Goal: Entertainment & Leisure: Browse casually

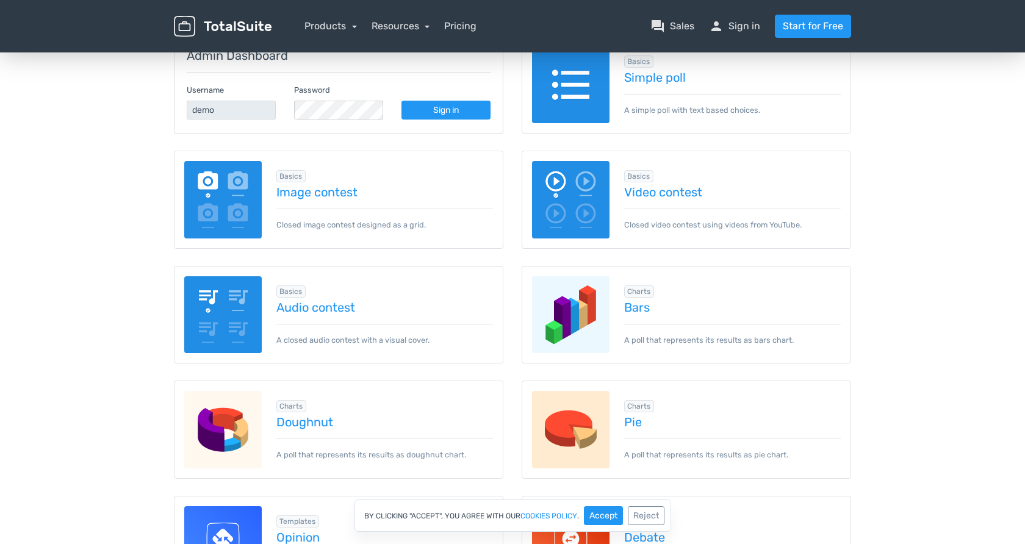
scroll to position [188, 0]
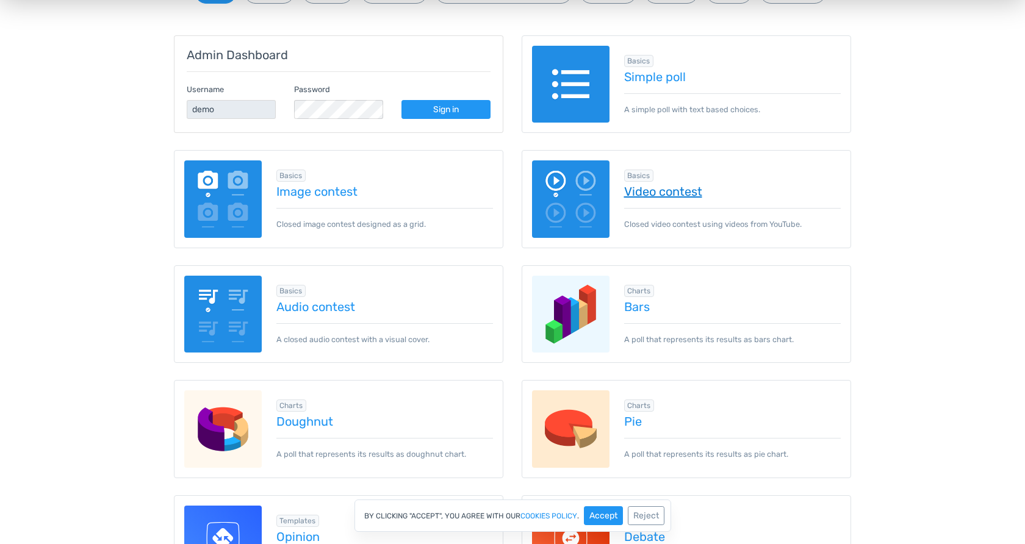
click at [656, 194] on link "Video contest" at bounding box center [732, 191] width 217 height 13
click at [326, 192] on link "Image contest" at bounding box center [384, 191] width 217 height 13
click at [566, 84] on img at bounding box center [570, 84] width 77 height 77
click at [569, 105] on img at bounding box center [570, 84] width 77 height 77
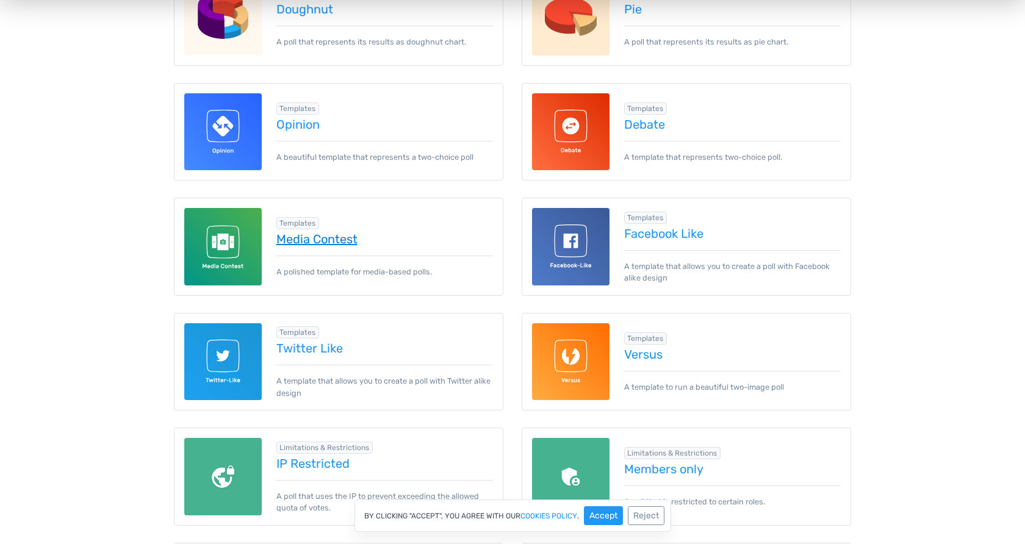
scroll to position [601, 0]
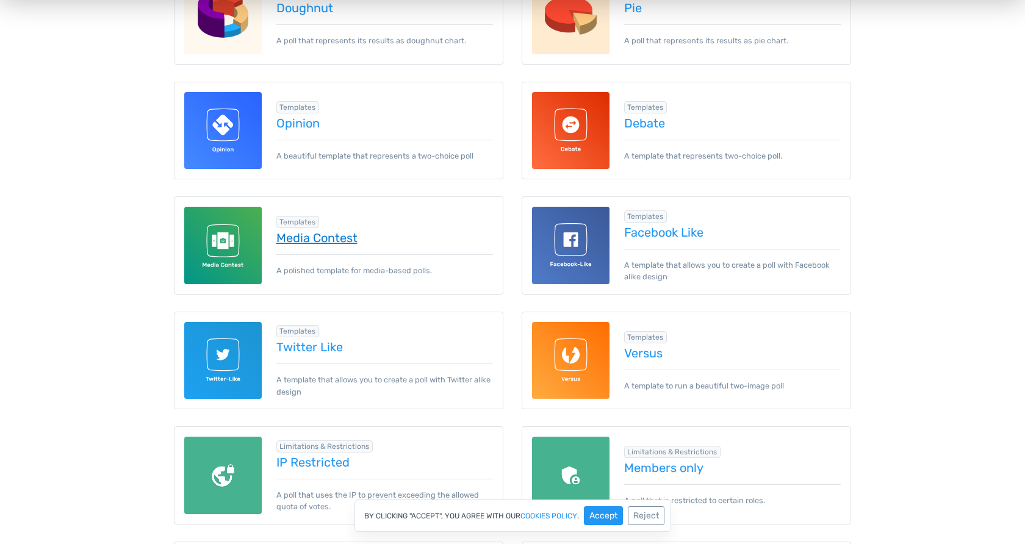
click at [342, 241] on link "Media Contest" at bounding box center [384, 237] width 217 height 13
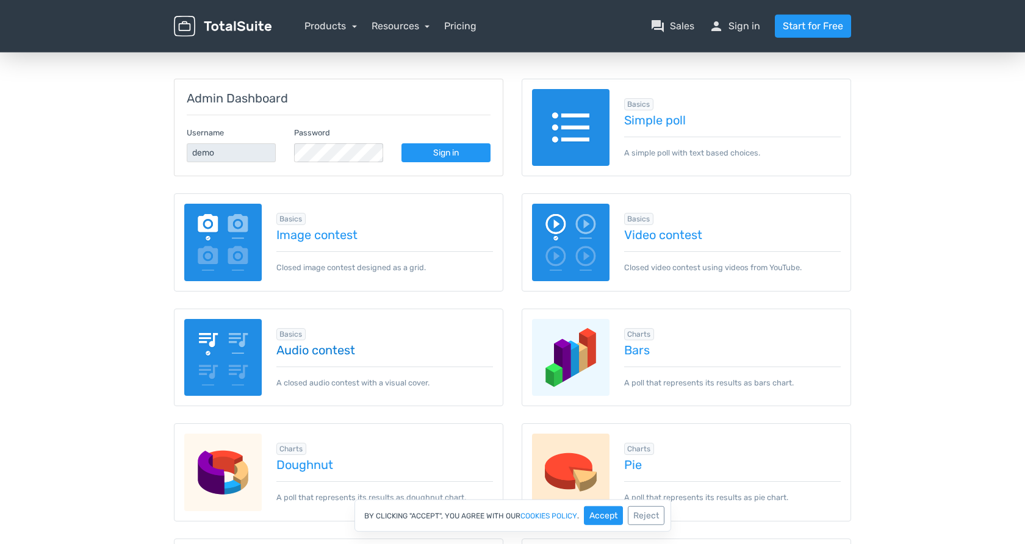
scroll to position [144, 0]
click at [471, 153] on link "Sign in" at bounding box center [445, 153] width 89 height 19
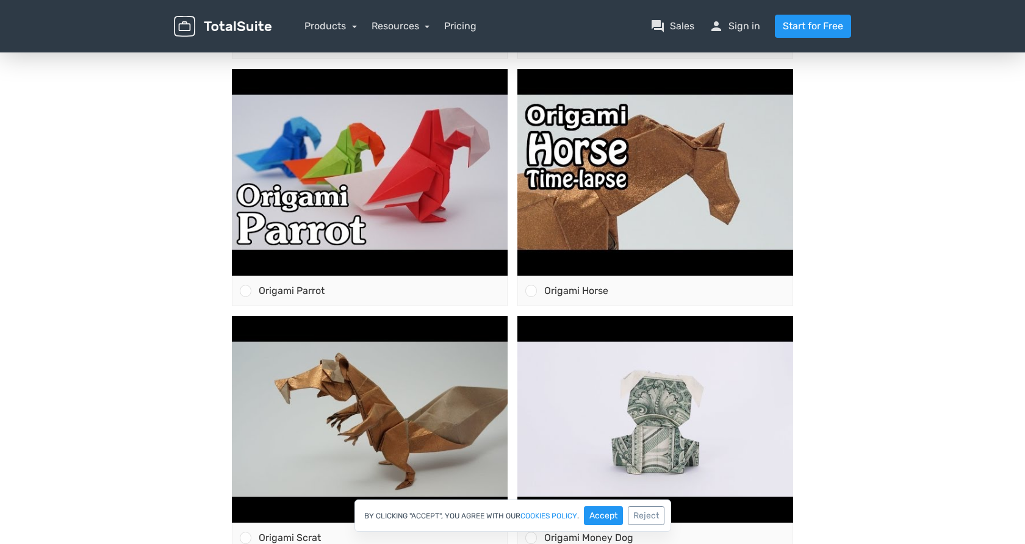
scroll to position [374, 0]
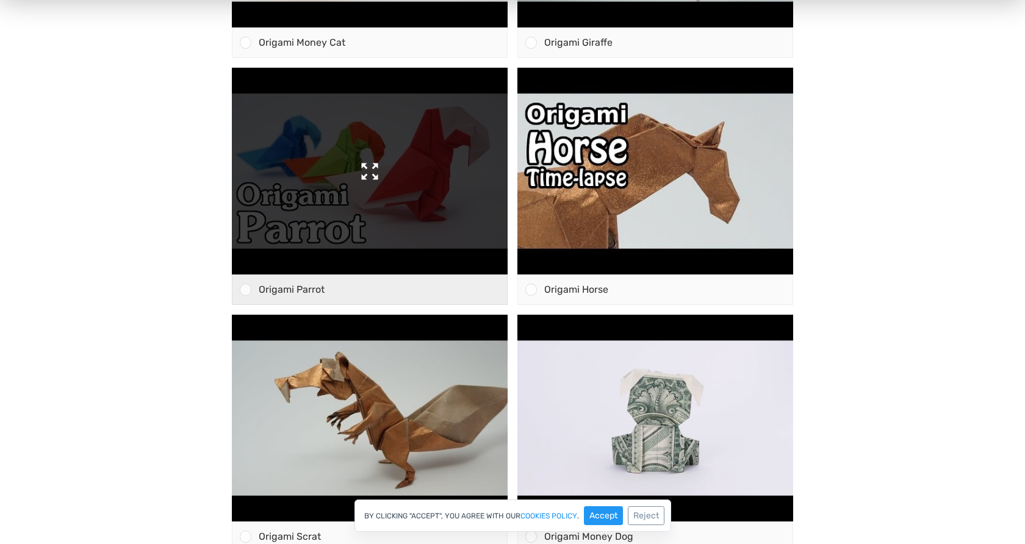
click at [368, 174] on img at bounding box center [370, 171] width 276 height 207
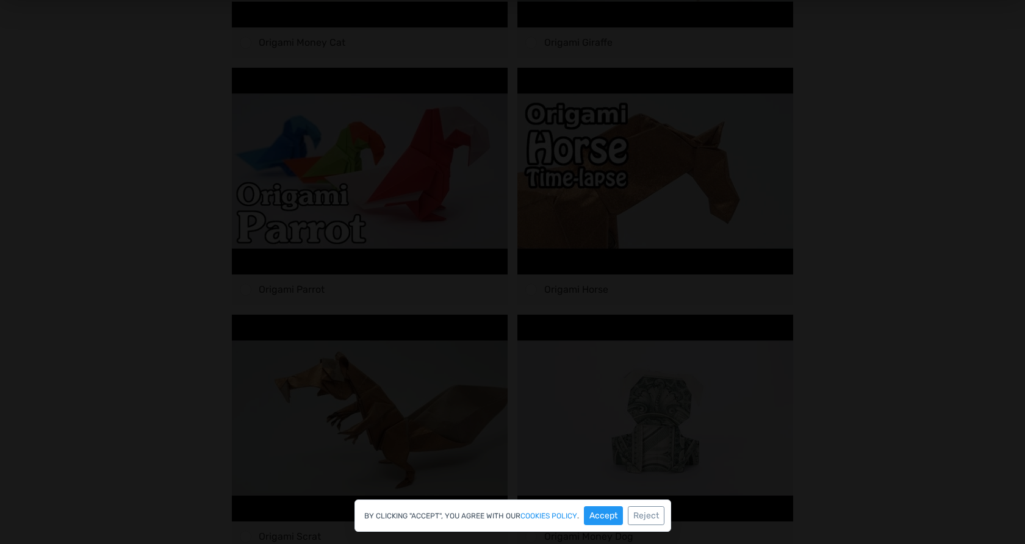
click at [968, 85] on div at bounding box center [512, 216] width 1025 height 889
click at [958, 111] on div at bounding box center [512, 216] width 1025 height 889
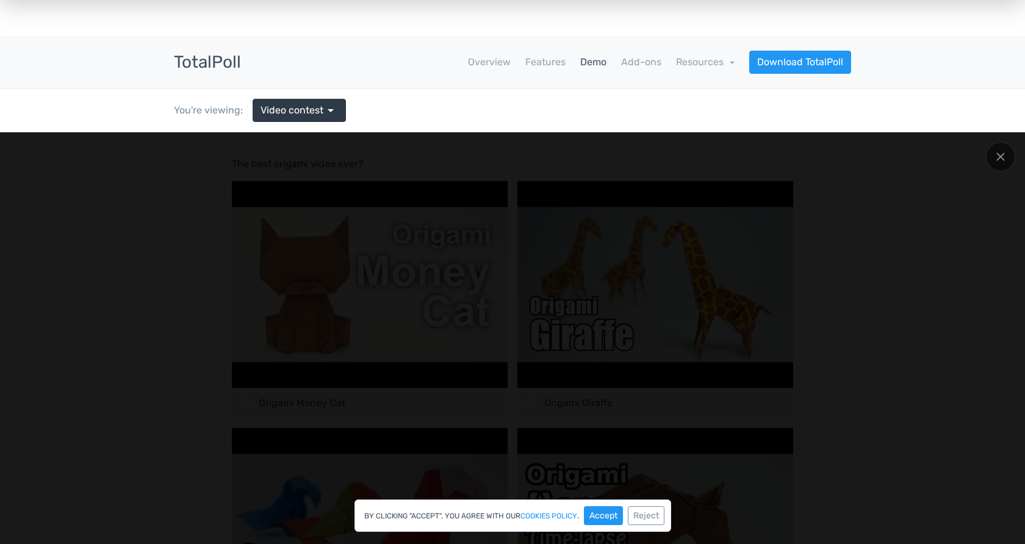
scroll to position [0, 0]
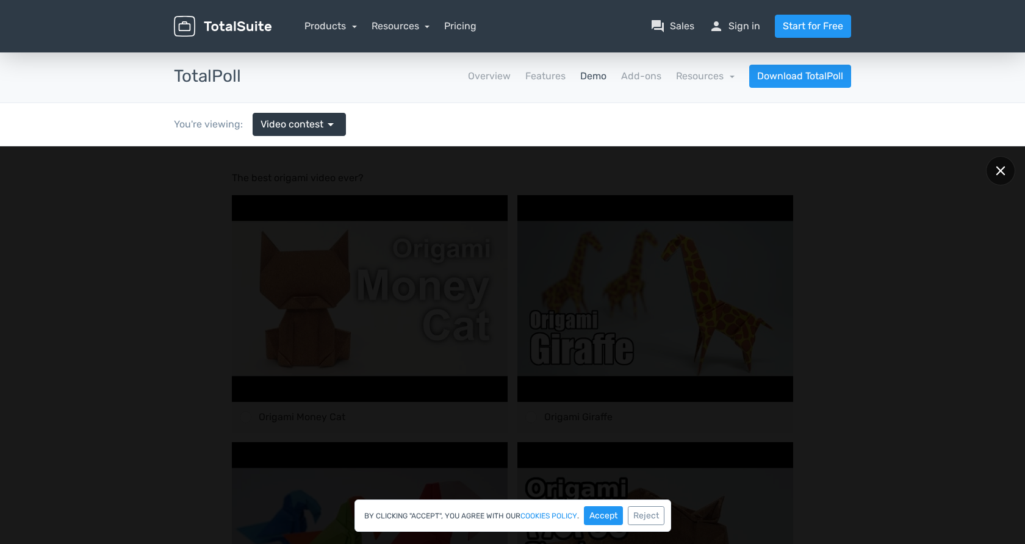
click at [1000, 169] on icon at bounding box center [999, 170] width 9 height 9
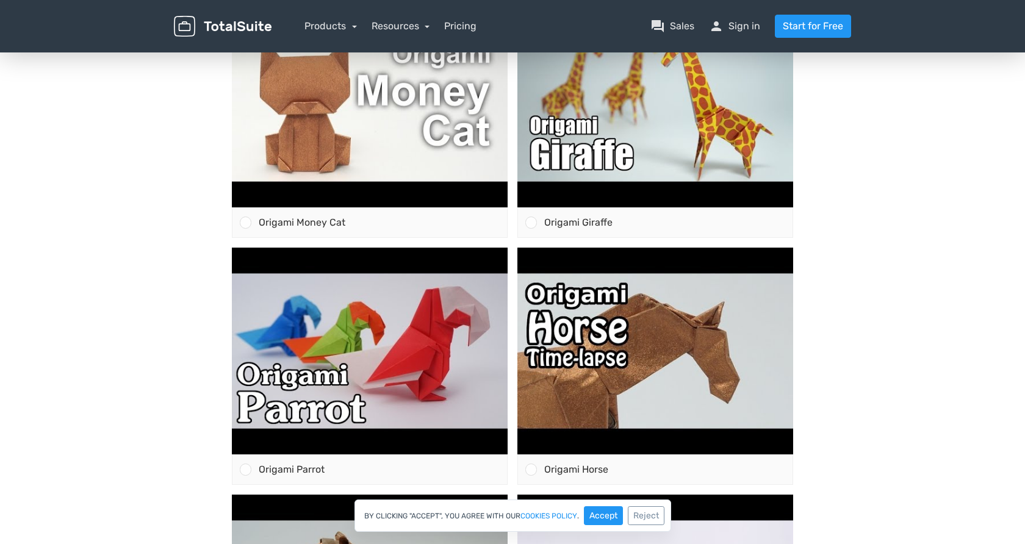
scroll to position [196, 0]
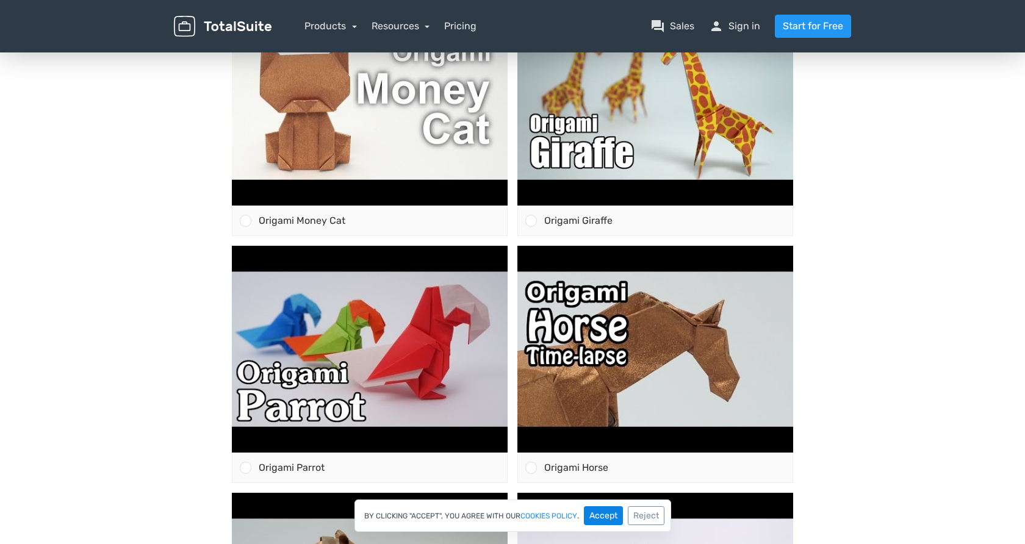
click at [613, 512] on button "Accept" at bounding box center [603, 515] width 39 height 19
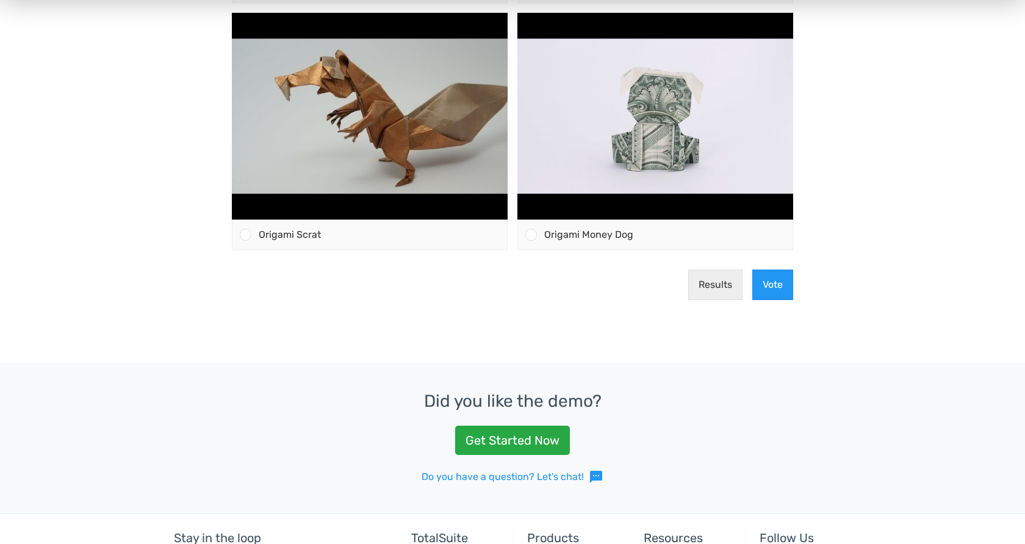
scroll to position [673, 0]
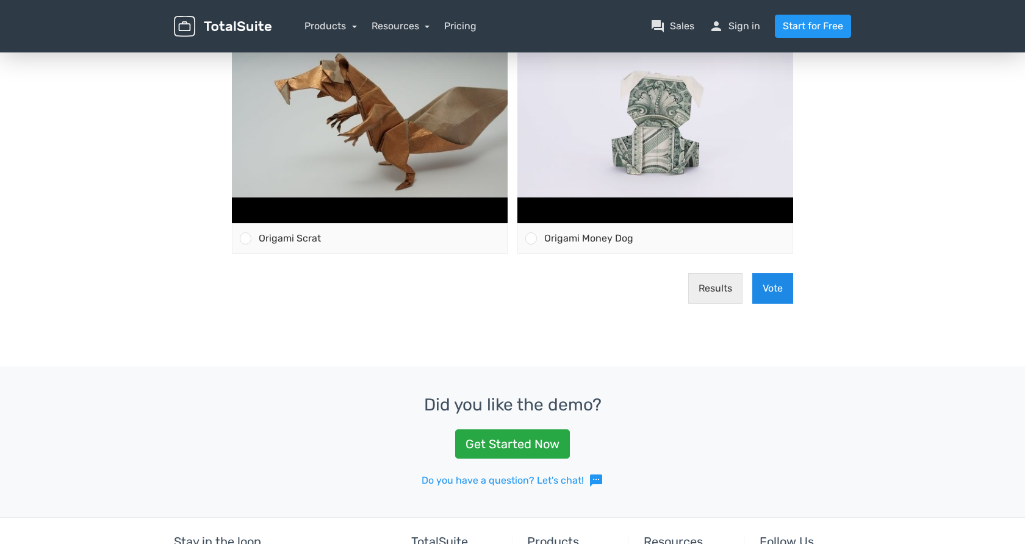
click at [781, 301] on button "Vote" at bounding box center [772, 288] width 41 height 30
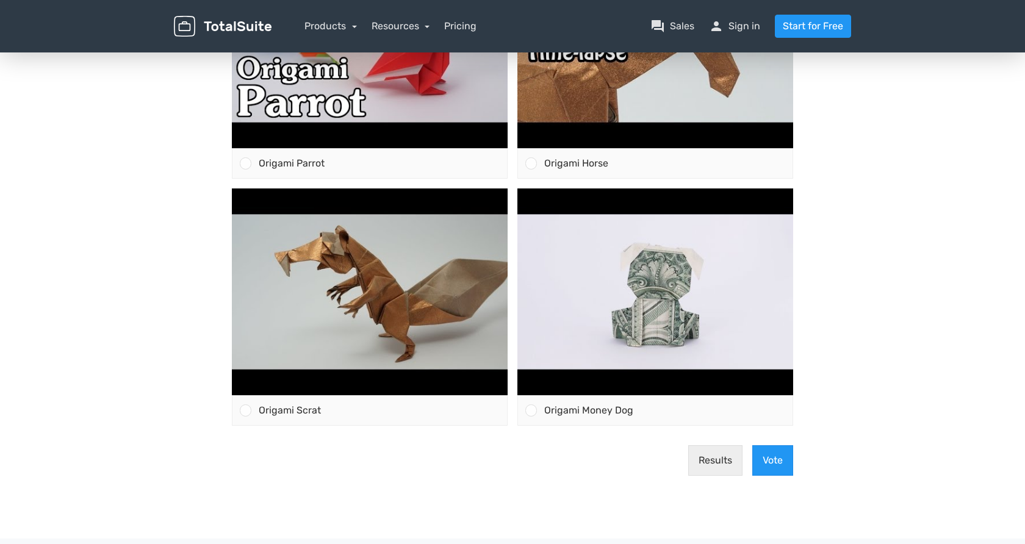
scroll to position [545, 0]
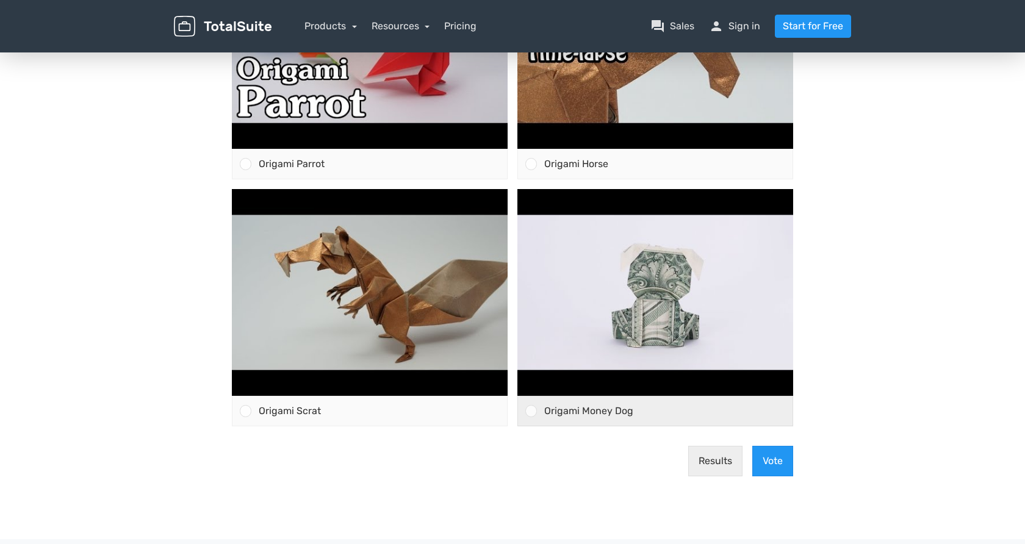
click at [532, 415] on div at bounding box center [531, 411] width 12 height 12
click at [531, 411] on input "Origami Money Dog" at bounding box center [531, 411] width 0 height 0
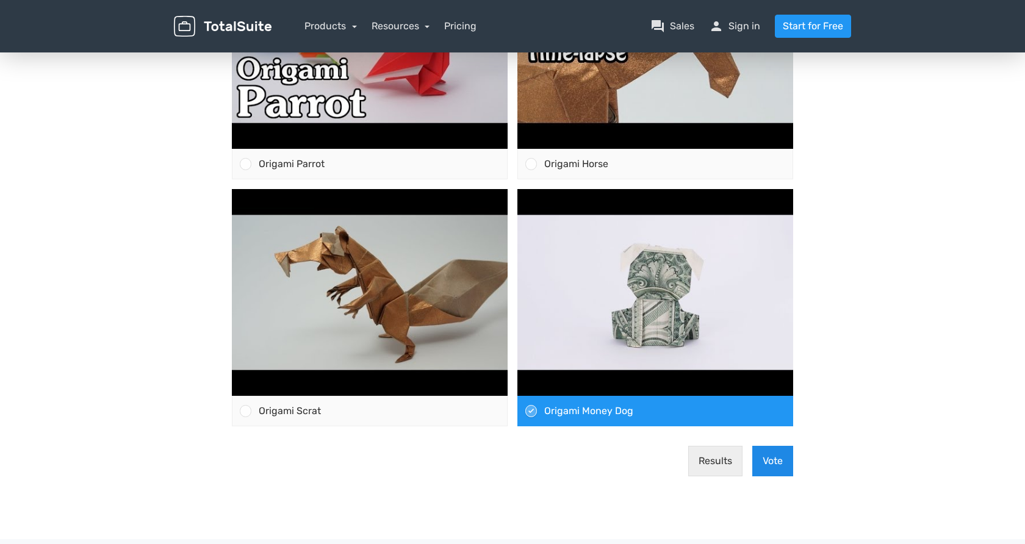
click at [773, 458] on button "Vote" at bounding box center [772, 461] width 41 height 30
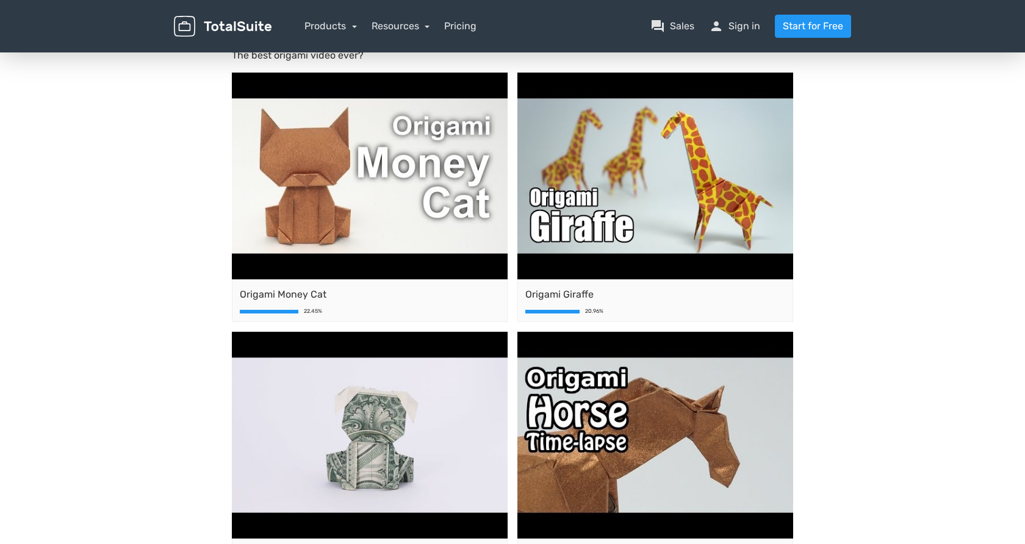
scroll to position [0, 0]
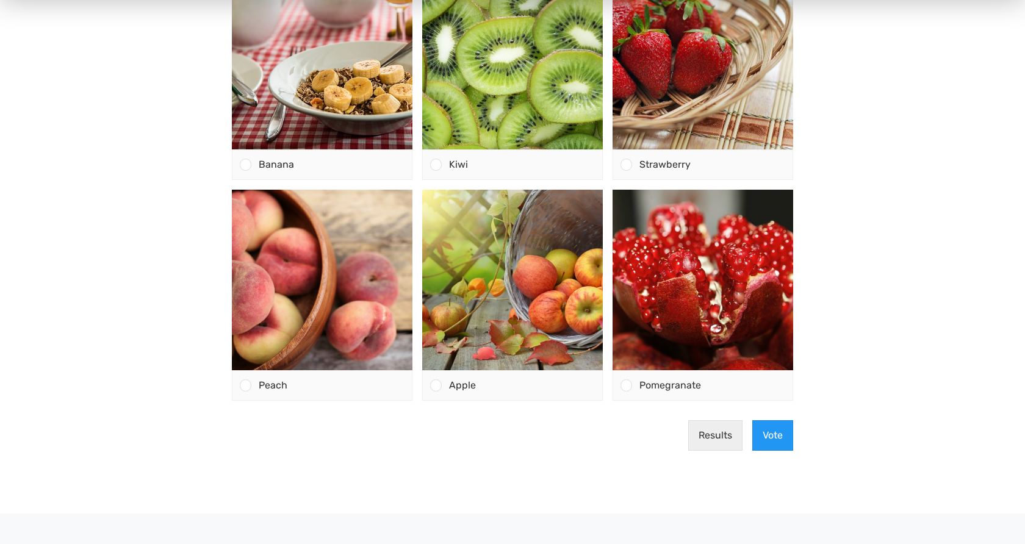
scroll to position [186, 0]
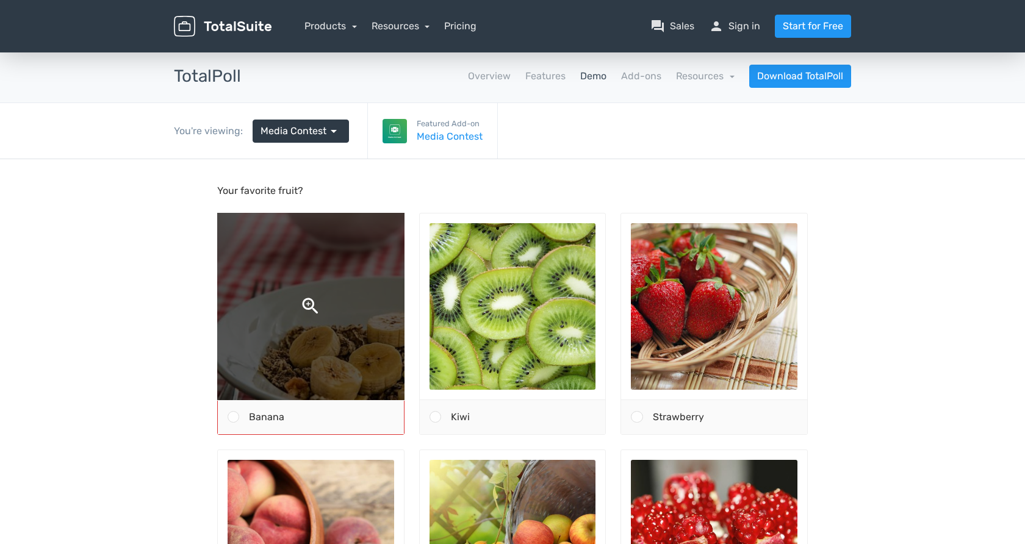
click at [309, 305] on img at bounding box center [311, 307] width 352 height 352
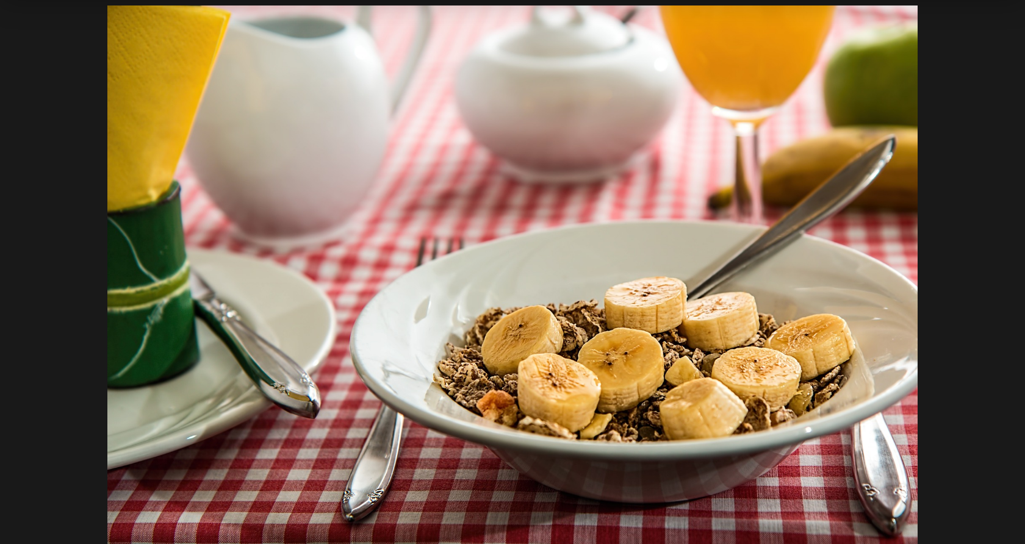
scroll to position [201, 0]
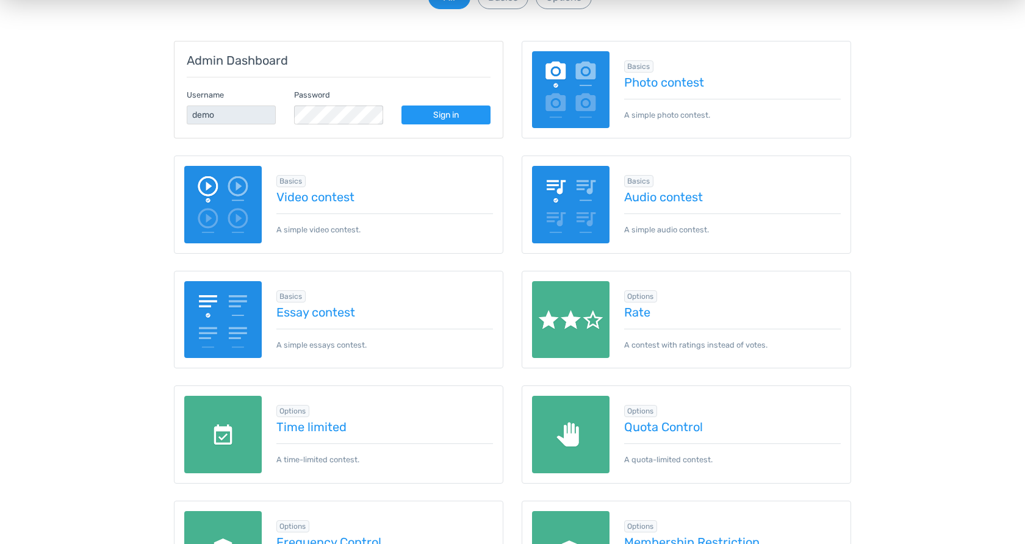
scroll to position [186, 0]
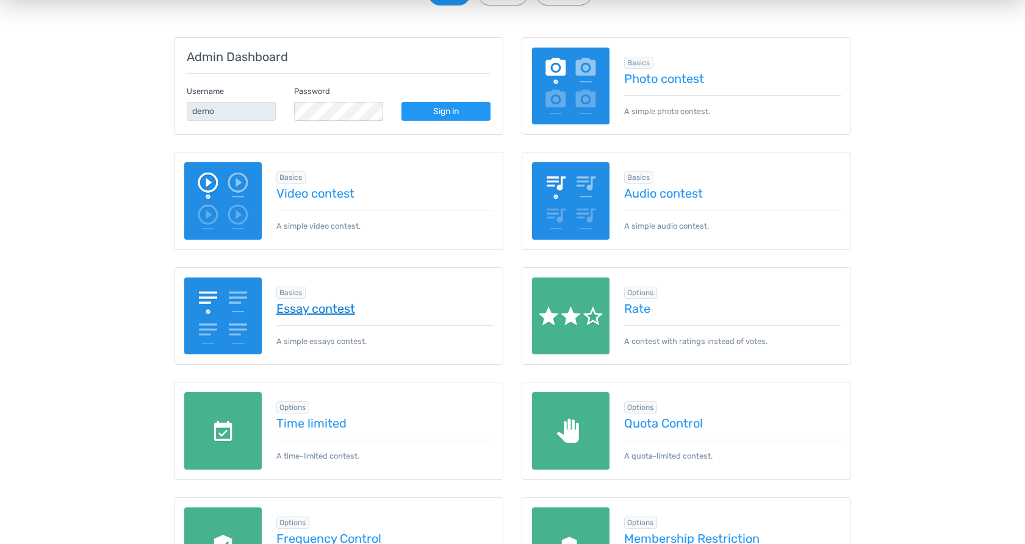
click at [301, 309] on link "Essay contest" at bounding box center [384, 308] width 217 height 13
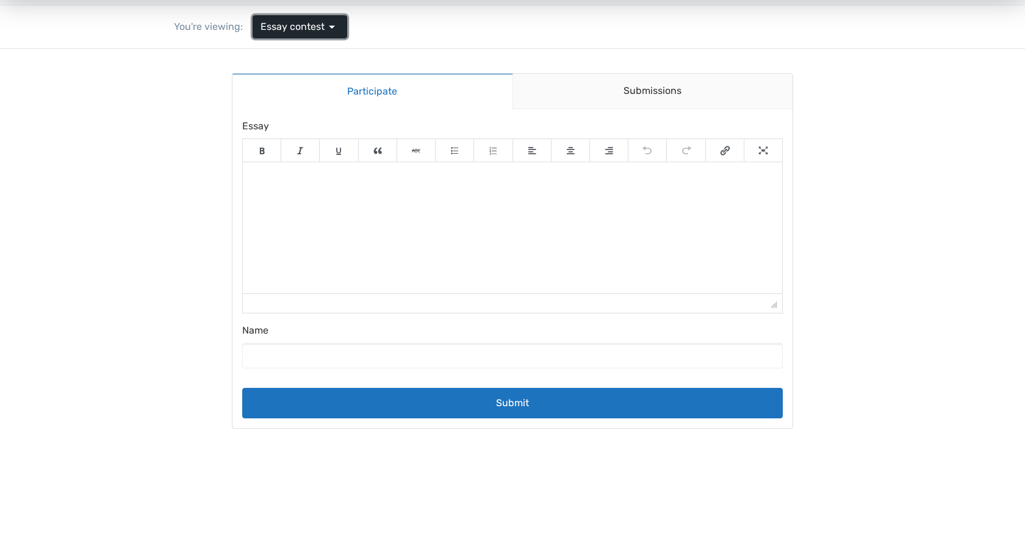
click at [331, 23] on span "arrow_drop_down" at bounding box center [331, 27] width 15 height 15
